Goal: Information Seeking & Learning: Find specific fact

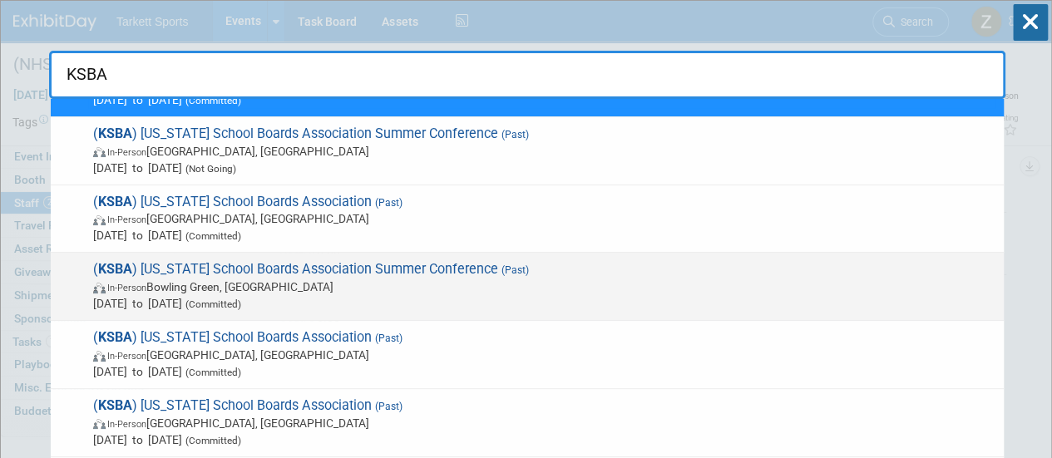
scroll to position [84, 0]
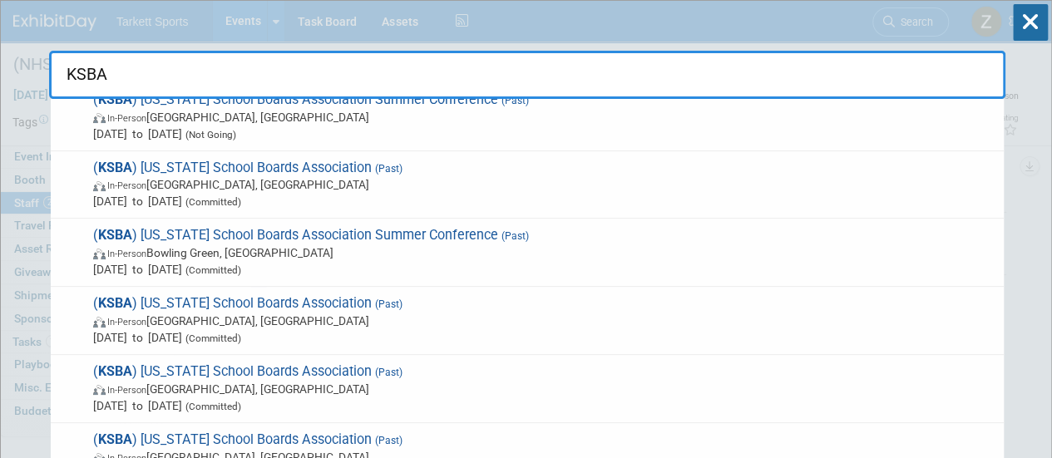
click at [163, 72] on input "KSBA" at bounding box center [527, 75] width 957 height 48
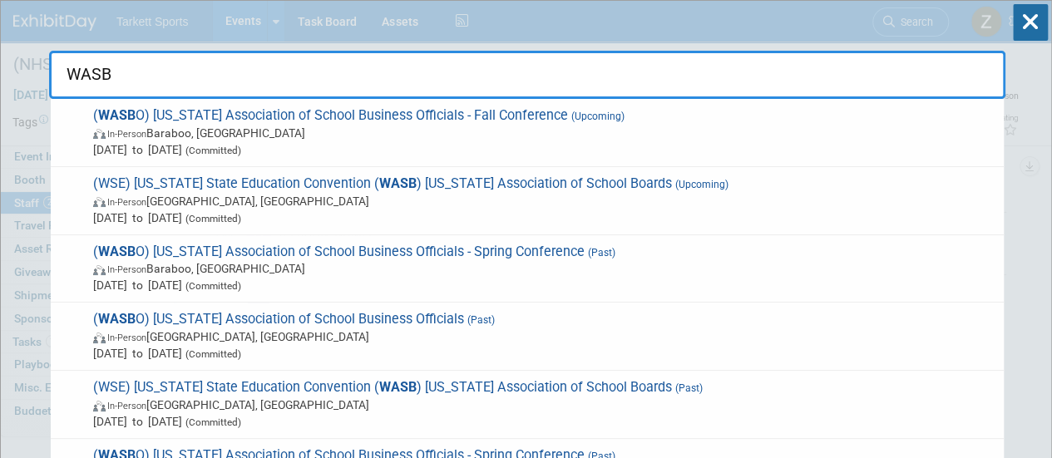
type input "WASBO"
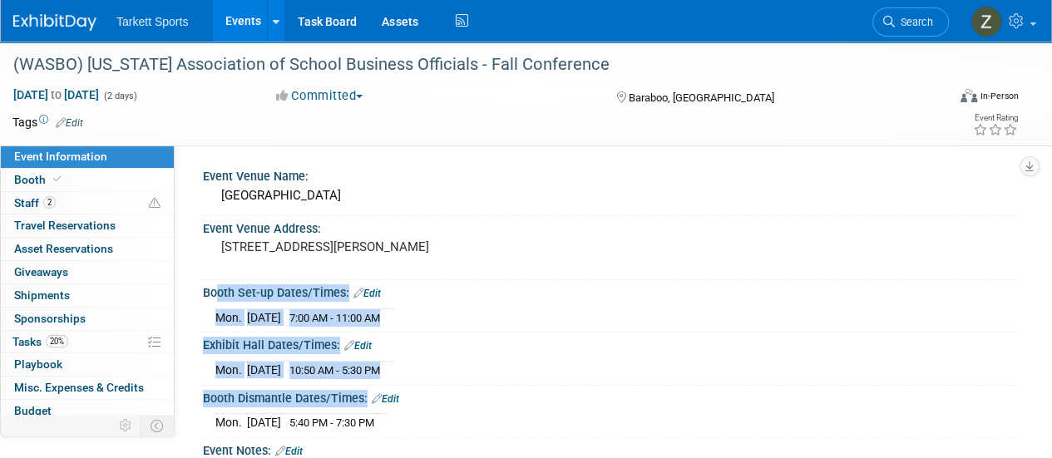
drag, startPoint x: 204, startPoint y: 288, endPoint x: 422, endPoint y: 418, distance: 253.7
copy div "Booth Set-up Dates/Times: Edit Mon. Oct 27, 2025 7:00 AM - 11:00 AM Save Change…"
click at [912, 23] on span "Search" at bounding box center [914, 22] width 38 height 12
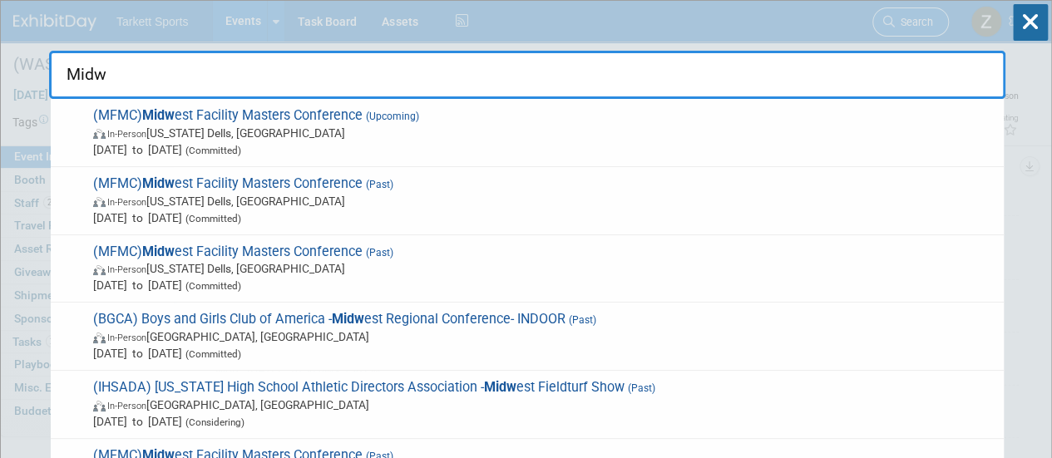
type input "Midwe"
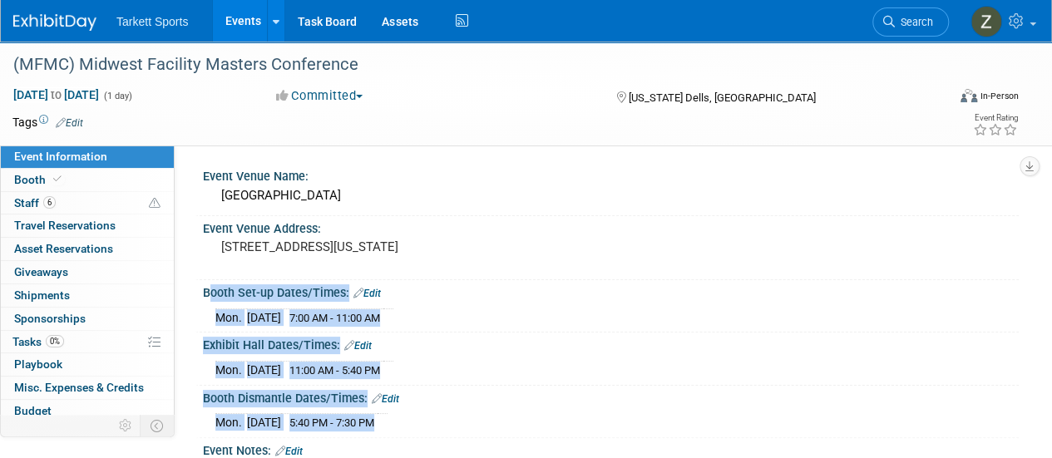
drag, startPoint x: 200, startPoint y: 292, endPoint x: 421, endPoint y: 418, distance: 254.5
click at [421, 418] on div "Event Venue Name: Kalahari Convention Center Event Venue Address: 1305 Kalahari…" at bounding box center [603, 383] width 807 height 438
copy div "Booth Set-up Dates/Times: Edit Mon. Oct 27, 2025 7:00 AM - 11:00 AM Save Change…"
click at [908, 22] on span "Search" at bounding box center [914, 22] width 38 height 12
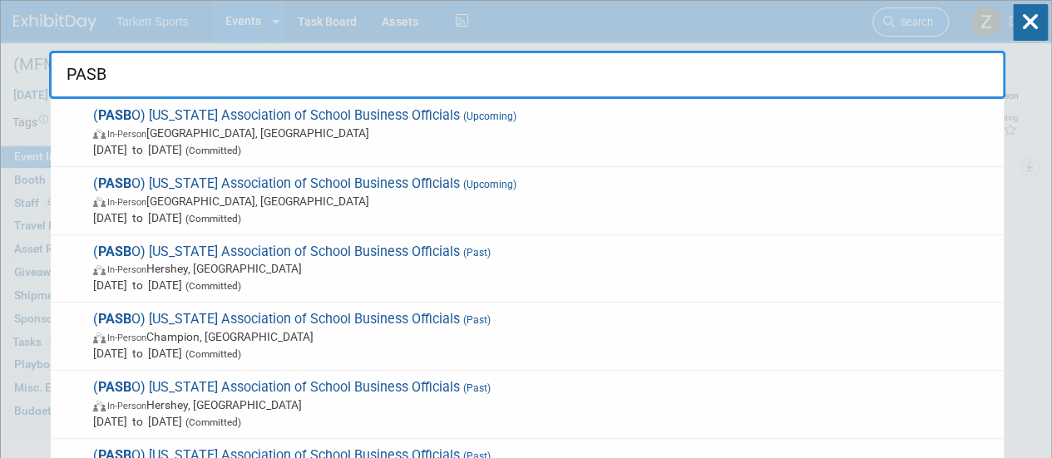
type input "PASBO"
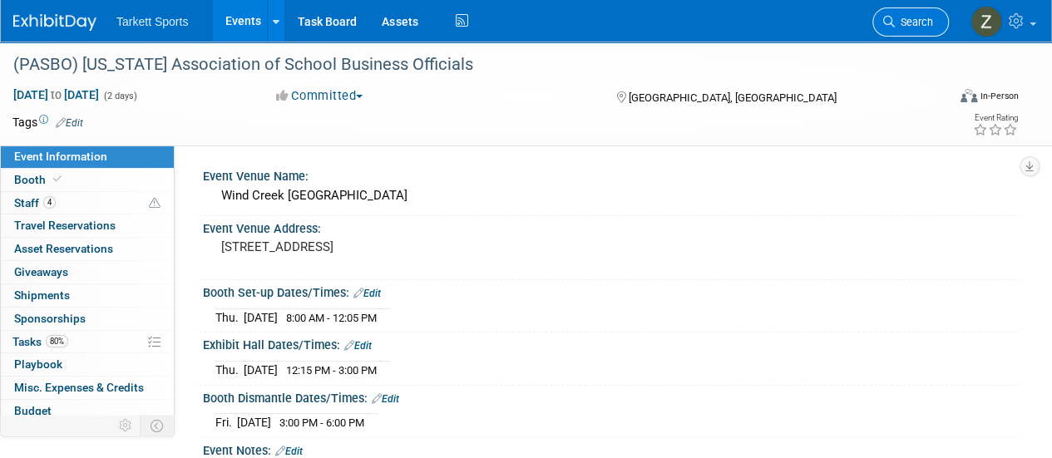
click at [890, 30] on link "Search" at bounding box center [911, 21] width 77 height 29
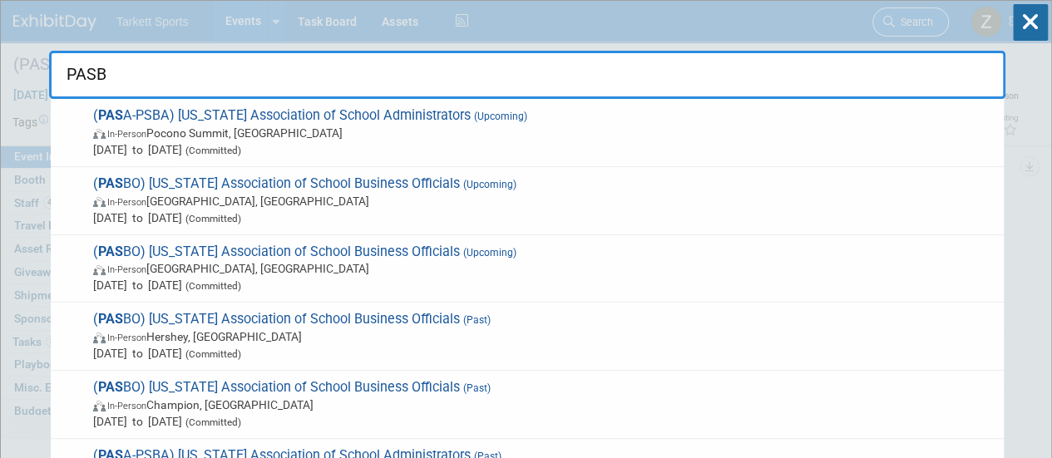
type input "PASBO"
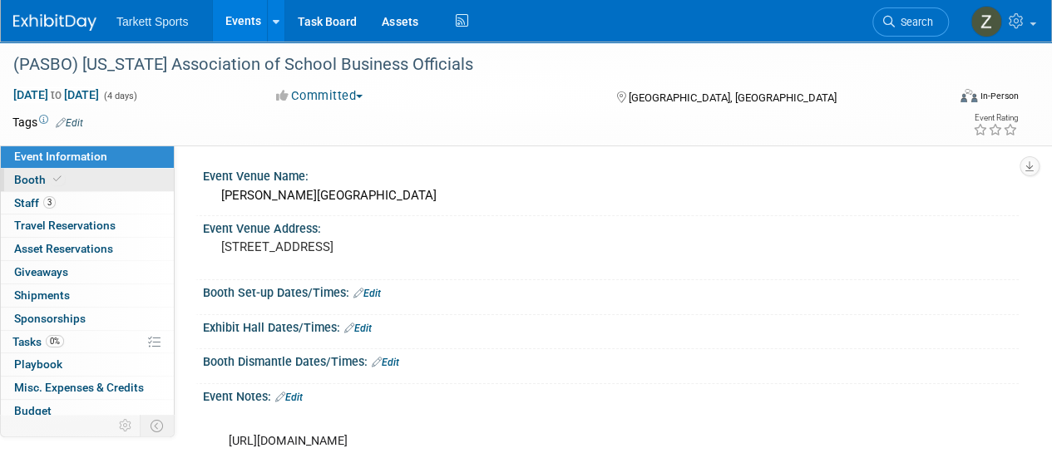
click at [82, 189] on link "Booth" at bounding box center [87, 180] width 173 height 22
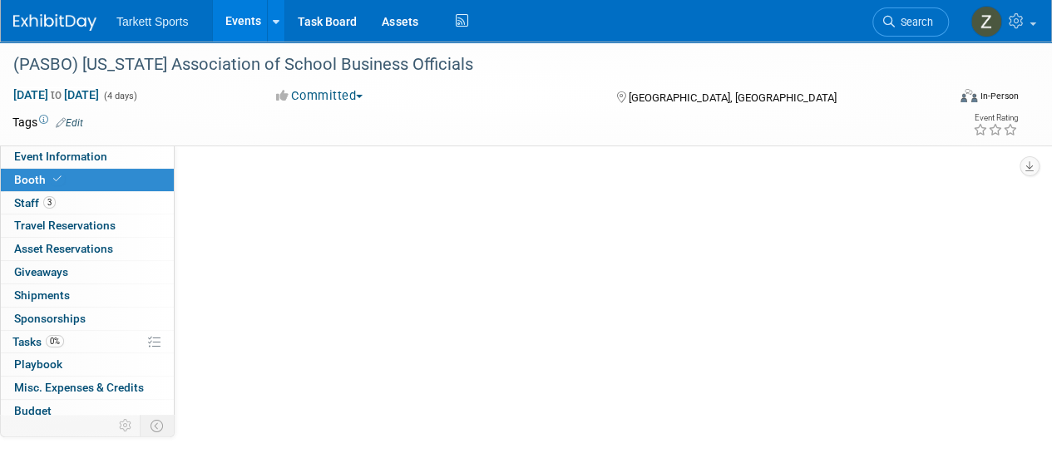
select select "FieldTurf, [PERSON_NAME], Indoor"
